Goal: Information Seeking & Learning: Learn about a topic

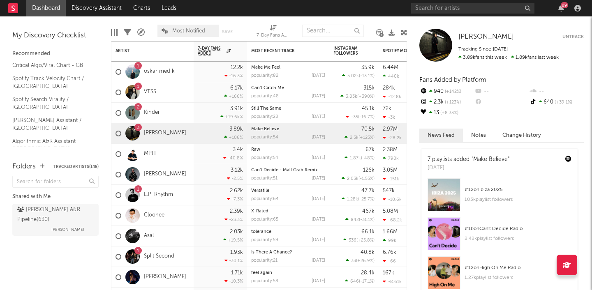
click at [564, 7] on div "29" at bounding box center [564, 5] width 7 height 6
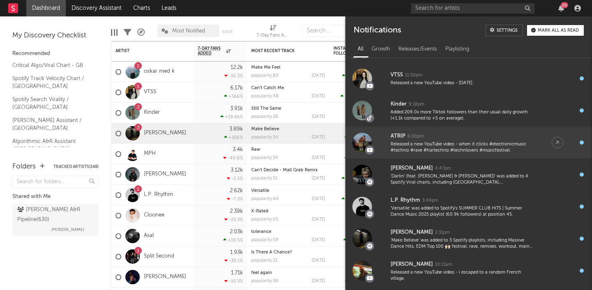
scroll to position [157, 0]
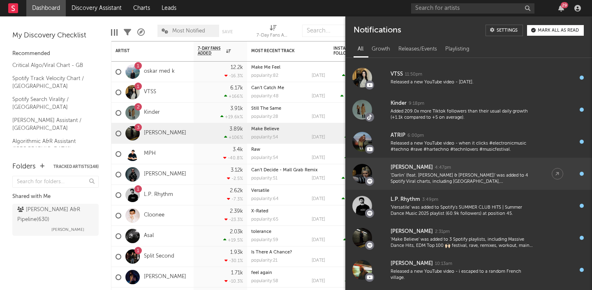
click at [476, 164] on div "[PERSON_NAME] 4:47pm" at bounding box center [463, 168] width 145 height 10
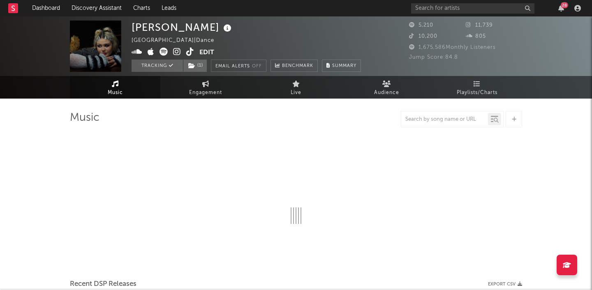
select select "6m"
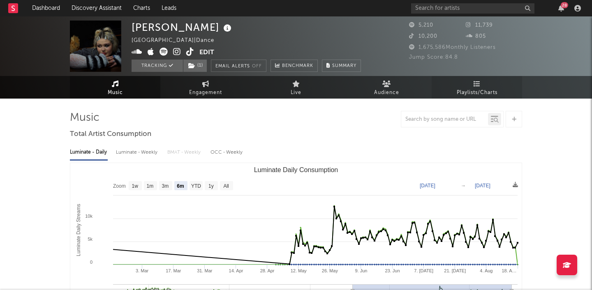
click at [477, 95] on span "Playlists/Charts" at bounding box center [477, 93] width 41 height 10
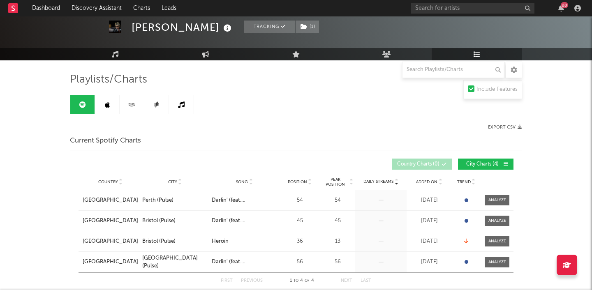
scroll to position [54, 0]
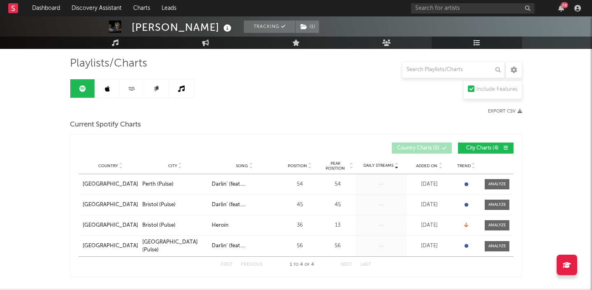
click at [152, 90] on link at bounding box center [156, 88] width 25 height 19
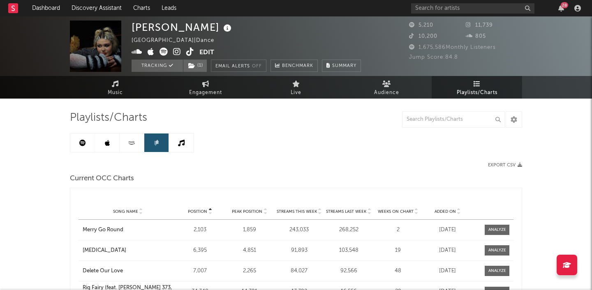
click at [560, 4] on div "28" at bounding box center [497, 8] width 173 height 16
click at [565, 9] on div "28" at bounding box center [561, 8] width 12 height 7
click at [560, 7] on icon "button" at bounding box center [562, 8] width 6 height 7
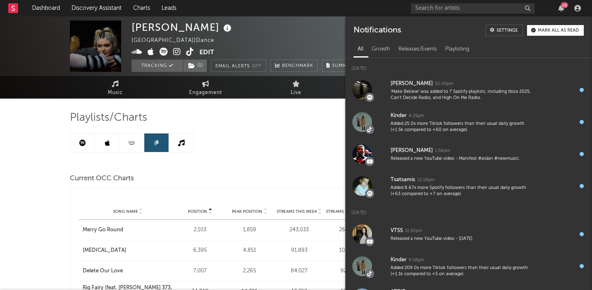
click at [541, 34] on button "Mark all as read" at bounding box center [555, 30] width 57 height 11
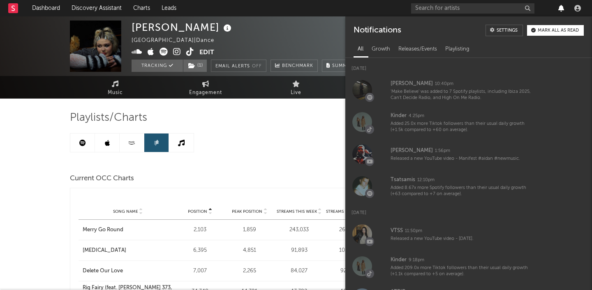
click at [561, 5] on icon "button" at bounding box center [562, 8] width 6 height 7
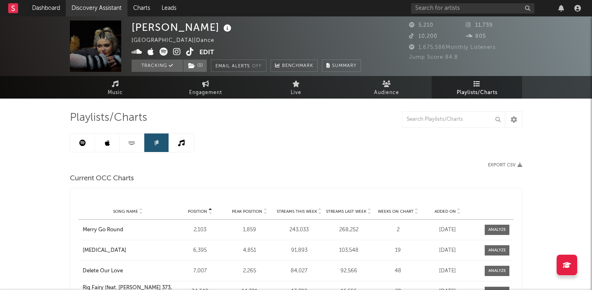
click at [88, 10] on link "Discovery Assistant" at bounding box center [97, 8] width 62 height 16
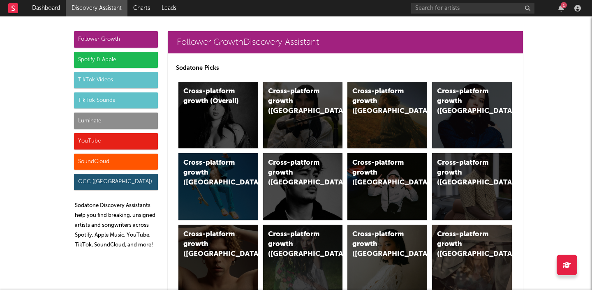
click at [99, 98] on div "TikTok Sounds" at bounding box center [116, 101] width 84 height 16
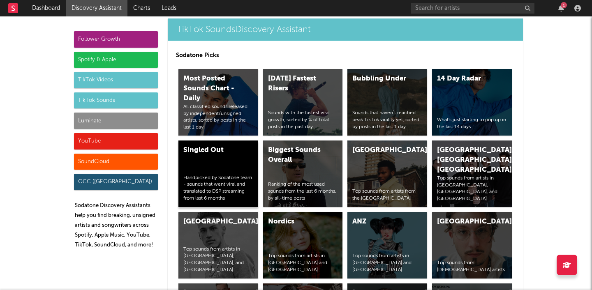
scroll to position [2949, 0]
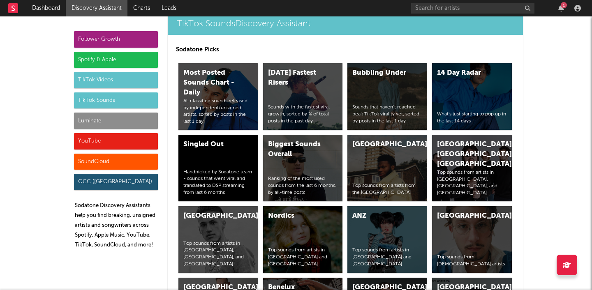
click at [114, 82] on div "TikTok Videos" at bounding box center [116, 80] width 84 height 16
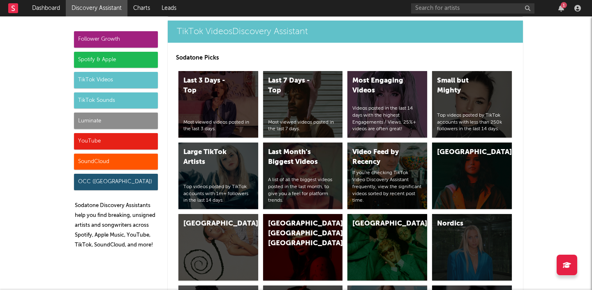
scroll to position [2105, 0]
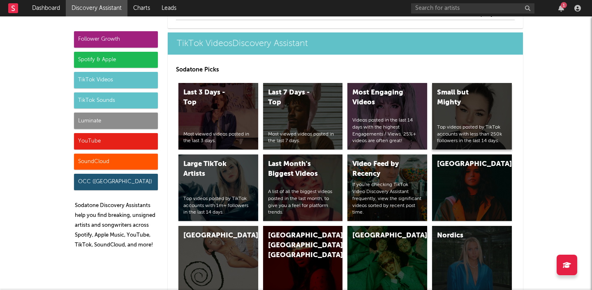
click at [450, 108] on div "Small but Mighty Top videos posted by TikTok accounts with less than 250k follo…" at bounding box center [472, 116] width 80 height 67
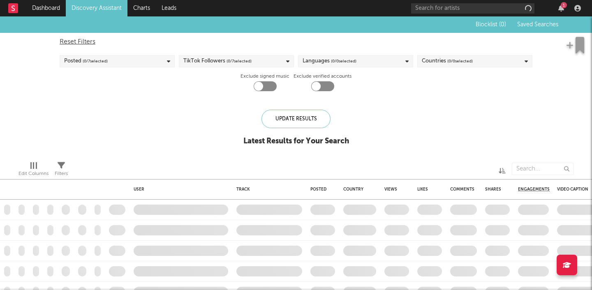
checkbox input "true"
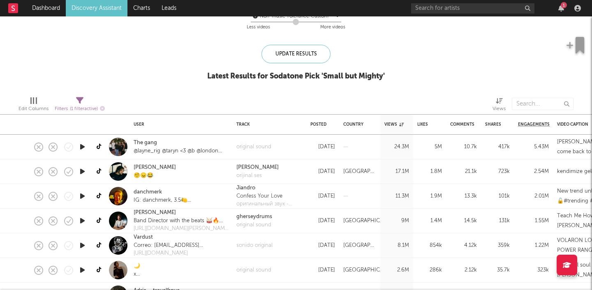
click at [85, 146] on icon "button" at bounding box center [82, 147] width 9 height 10
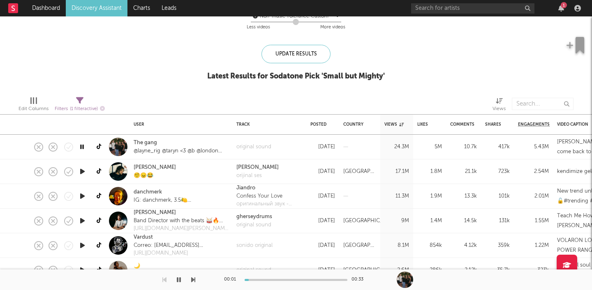
click at [85, 146] on icon "button" at bounding box center [82, 147] width 8 height 10
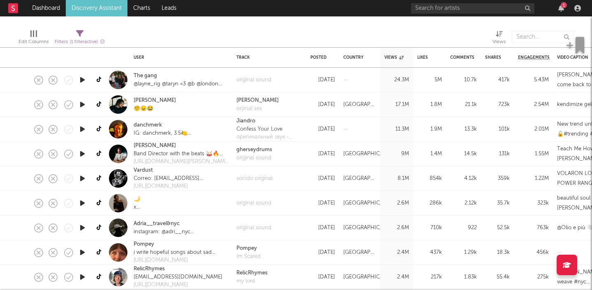
click at [83, 155] on icon "button" at bounding box center [82, 154] width 9 height 10
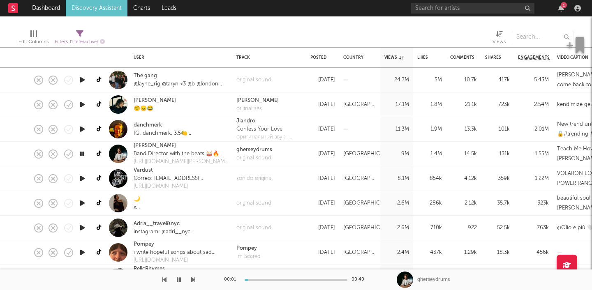
click at [83, 155] on icon "button" at bounding box center [82, 154] width 8 height 10
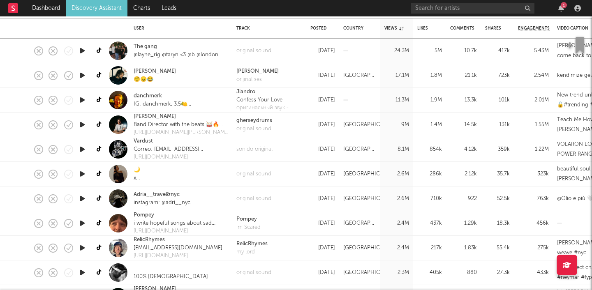
click at [82, 100] on icon "button" at bounding box center [82, 100] width 9 height 10
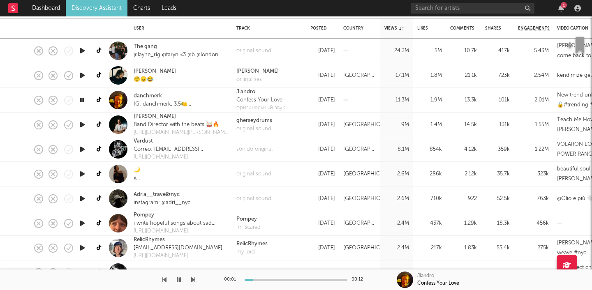
click at [82, 100] on icon "button" at bounding box center [82, 100] width 8 height 10
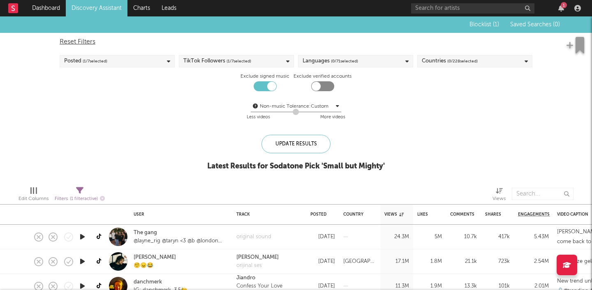
click at [453, 62] on span "( 0 / 228 selected)" at bounding box center [463, 61] width 30 height 10
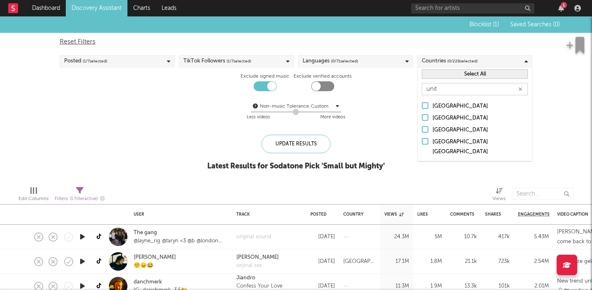
type input "unit"
click at [426, 116] on div at bounding box center [425, 117] width 7 height 7
click at [422, 116] on input "United Kingdom" at bounding box center [422, 119] width 0 height 10
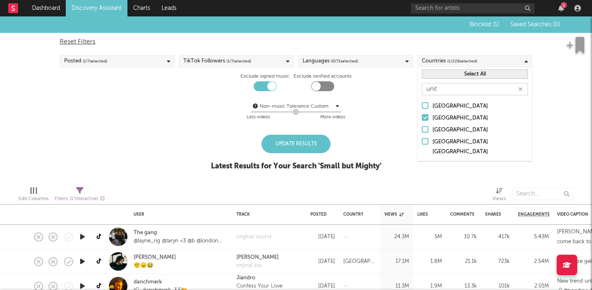
click at [355, 63] on span "( 0 / 71 selected)" at bounding box center [344, 61] width 27 height 10
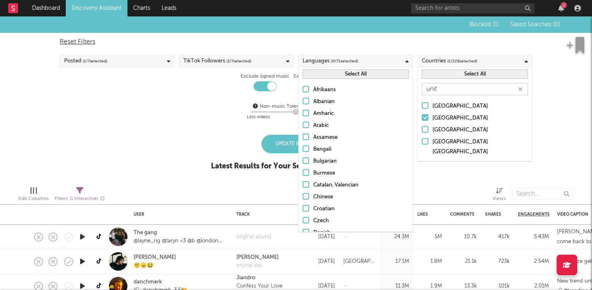
click at [370, 42] on div "Reset Filters" at bounding box center [296, 42] width 473 height 10
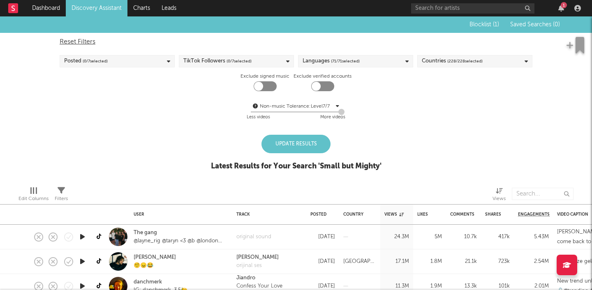
click at [260, 89] on div at bounding box center [258, 86] width 9 height 9
checkbox input "true"
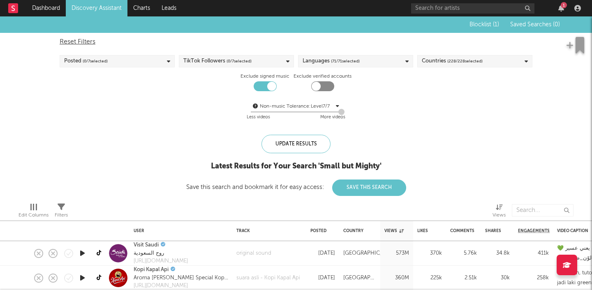
click at [464, 58] on span "( 228 / 228 selected)" at bounding box center [465, 61] width 35 height 10
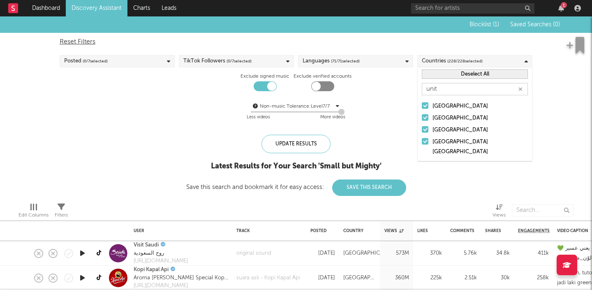
click at [498, 72] on button "Deselect All" at bounding box center [475, 74] width 106 height 9
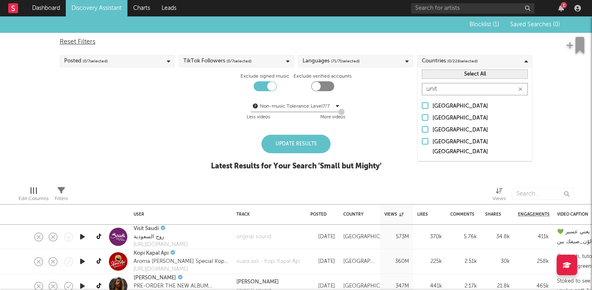
click at [458, 88] on input "unit" at bounding box center [475, 89] width 106 height 12
click at [425, 118] on div at bounding box center [425, 117] width 7 height 7
click at [422, 118] on input "United Kingdom" at bounding box center [422, 119] width 0 height 10
click at [302, 142] on div "Update Results" at bounding box center [296, 144] width 69 height 19
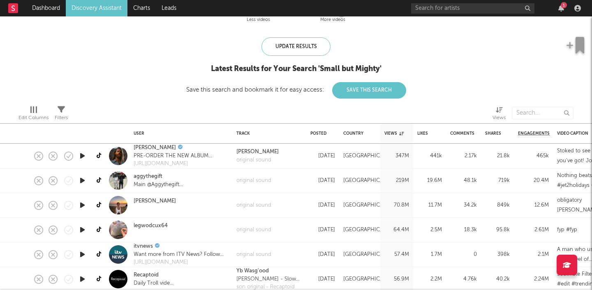
click at [84, 180] on icon "button" at bounding box center [82, 181] width 9 height 10
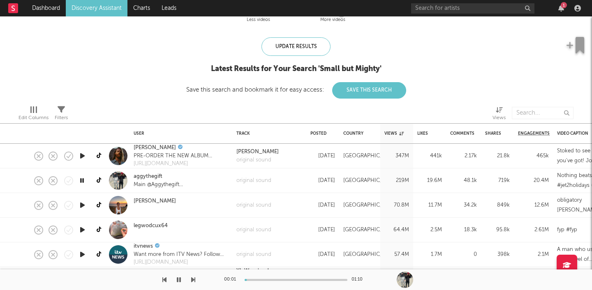
click at [84, 181] on icon "button" at bounding box center [82, 181] width 8 height 10
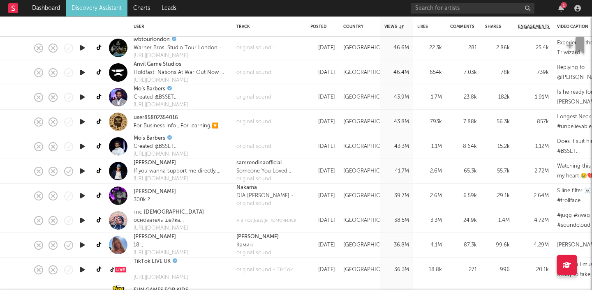
click at [81, 171] on icon "button" at bounding box center [82, 171] width 9 height 10
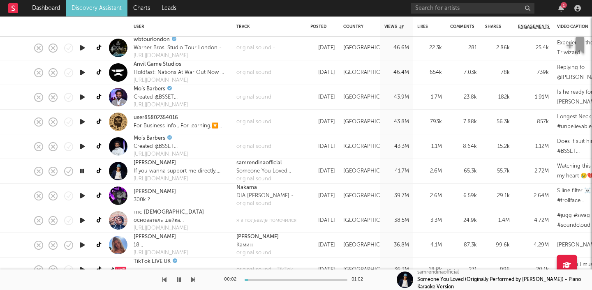
click at [82, 172] on icon "button" at bounding box center [82, 171] width 8 height 10
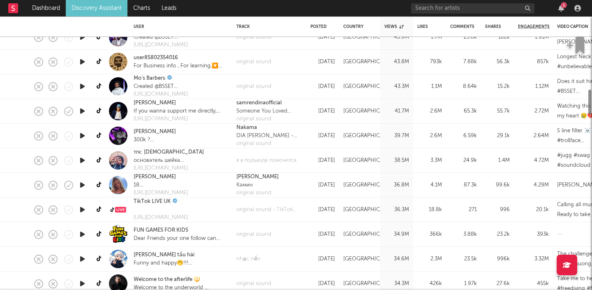
click at [83, 187] on icon "button" at bounding box center [82, 185] width 9 height 10
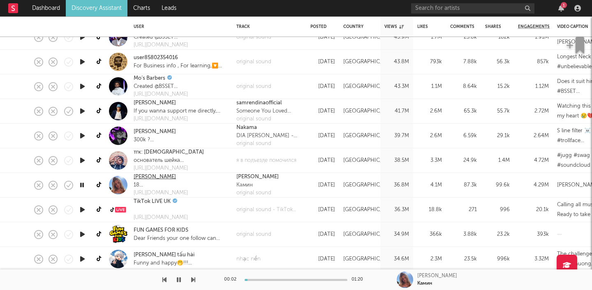
click at [142, 178] on link "abigail" at bounding box center [155, 177] width 42 height 8
click at [83, 186] on icon "button" at bounding box center [82, 185] width 8 height 10
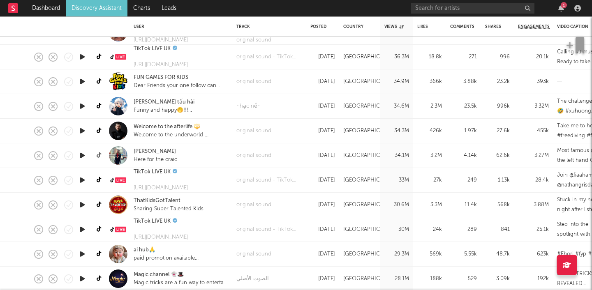
click at [100, 155] on icon at bounding box center [100, 156] width 6 height 6
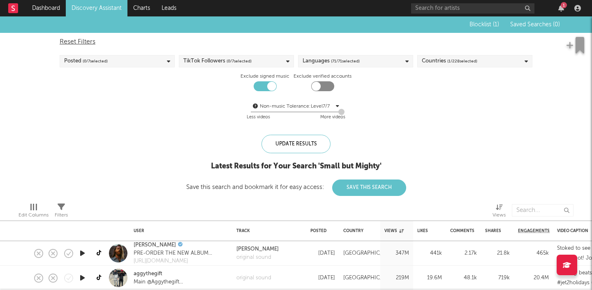
click at [353, 62] on span "( 71 / 71 selected)" at bounding box center [345, 61] width 29 height 10
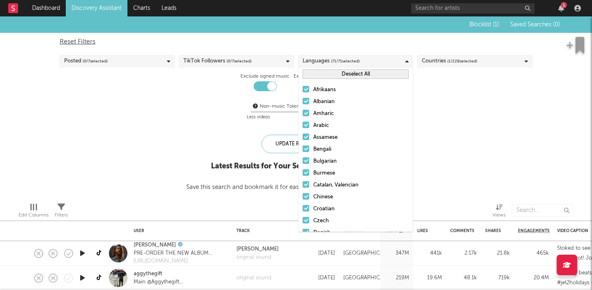
click at [351, 74] on button "Deselect All" at bounding box center [356, 74] width 106 height 9
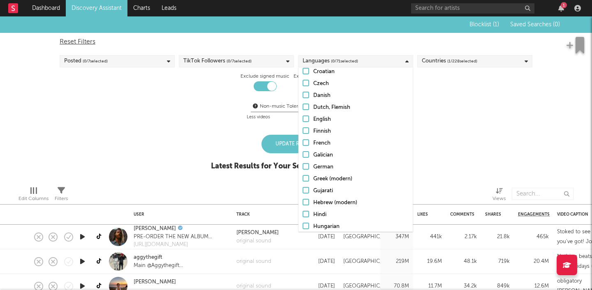
scroll to position [138, 0]
click at [306, 118] on div at bounding box center [306, 118] width 7 height 7
click at [303, 118] on input "English" at bounding box center [303, 119] width 0 height 10
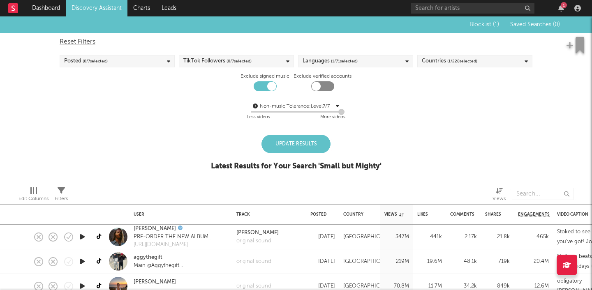
click at [211, 139] on div "Update Results Latest Results for Your Search ' Small but Mighty '" at bounding box center [296, 157] width 171 height 45
click at [303, 149] on div "Update Results" at bounding box center [296, 144] width 69 height 19
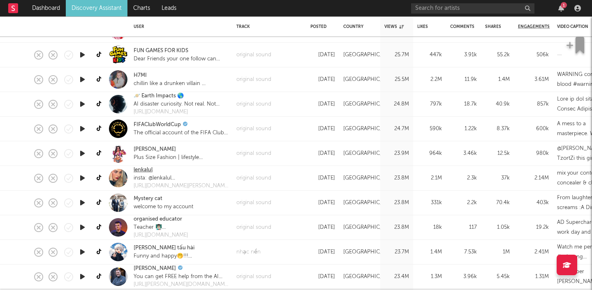
click at [138, 170] on link "lenkalul" at bounding box center [143, 170] width 19 height 8
click at [99, 179] on icon at bounding box center [100, 178] width 6 height 6
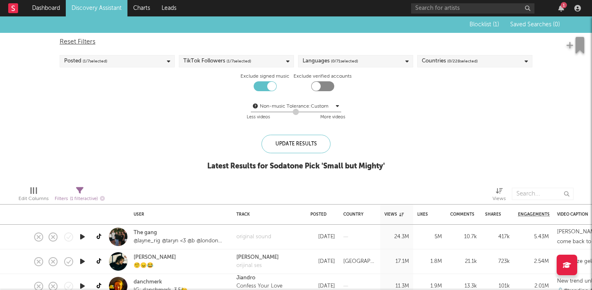
click at [94, 7] on link "Discovery Assistant" at bounding box center [97, 8] width 62 height 16
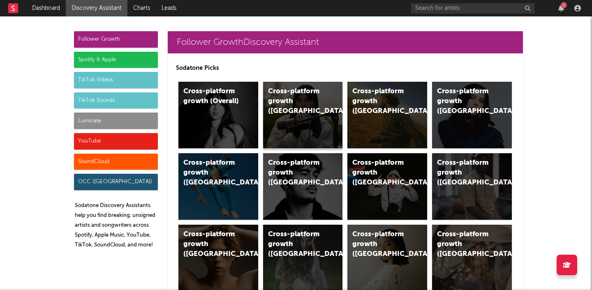
click at [265, 121] on div "Cross-platform growth (UK)" at bounding box center [303, 115] width 80 height 67
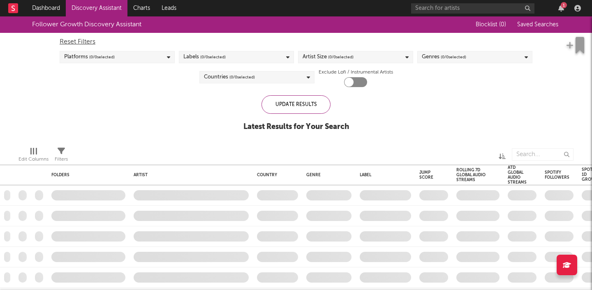
checkbox input "true"
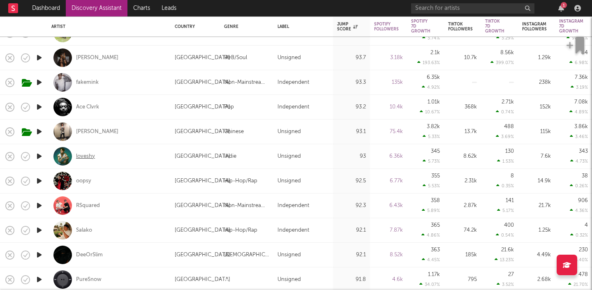
click at [84, 155] on div "loveshy" at bounding box center [85, 156] width 19 height 7
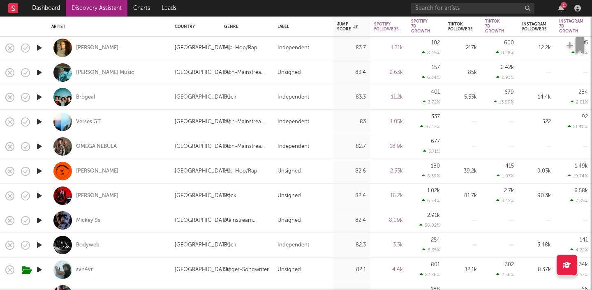
click at [40, 172] on icon "button" at bounding box center [39, 171] width 9 height 10
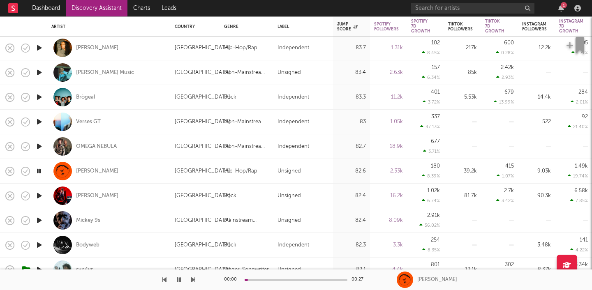
click at [40, 172] on icon "button" at bounding box center [39, 171] width 8 height 10
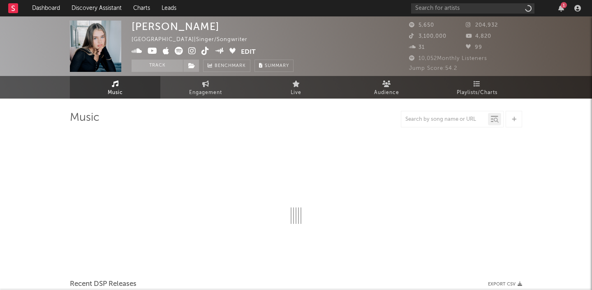
select select "6m"
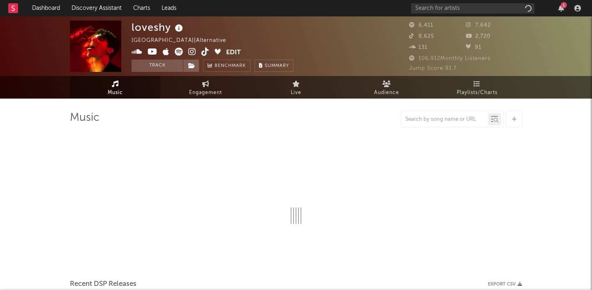
select select "6m"
